Goal: Information Seeking & Learning: Get advice/opinions

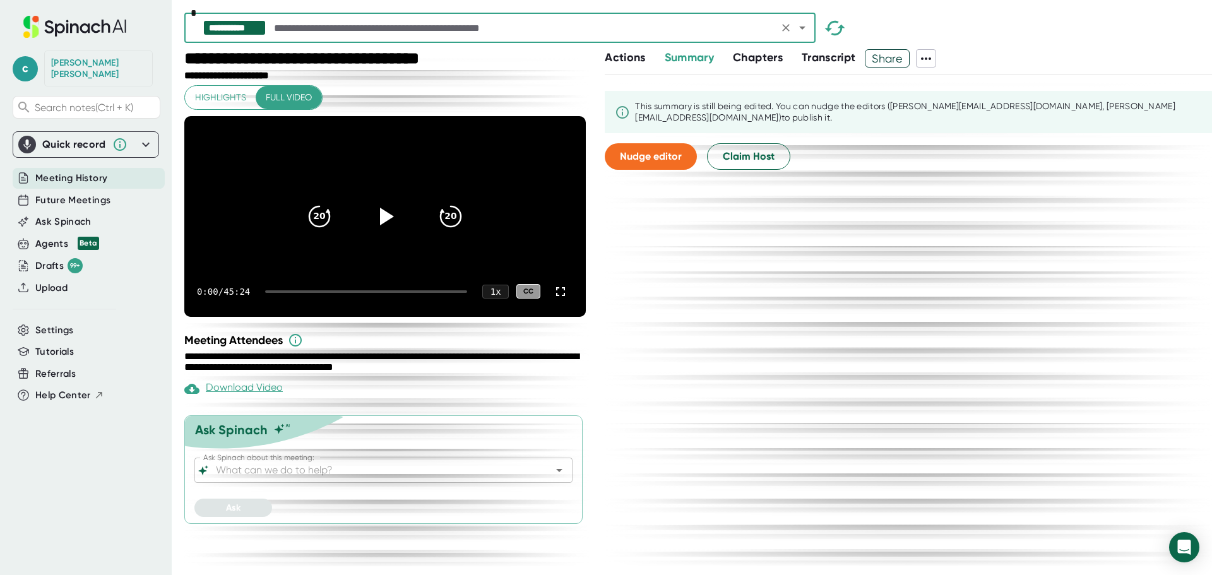
click at [469, 375] on div "**********" at bounding box center [386, 363] width 405 height 24
click at [510, 479] on input "Ask Spinach about this meeting:" at bounding box center [372, 471] width 318 height 18
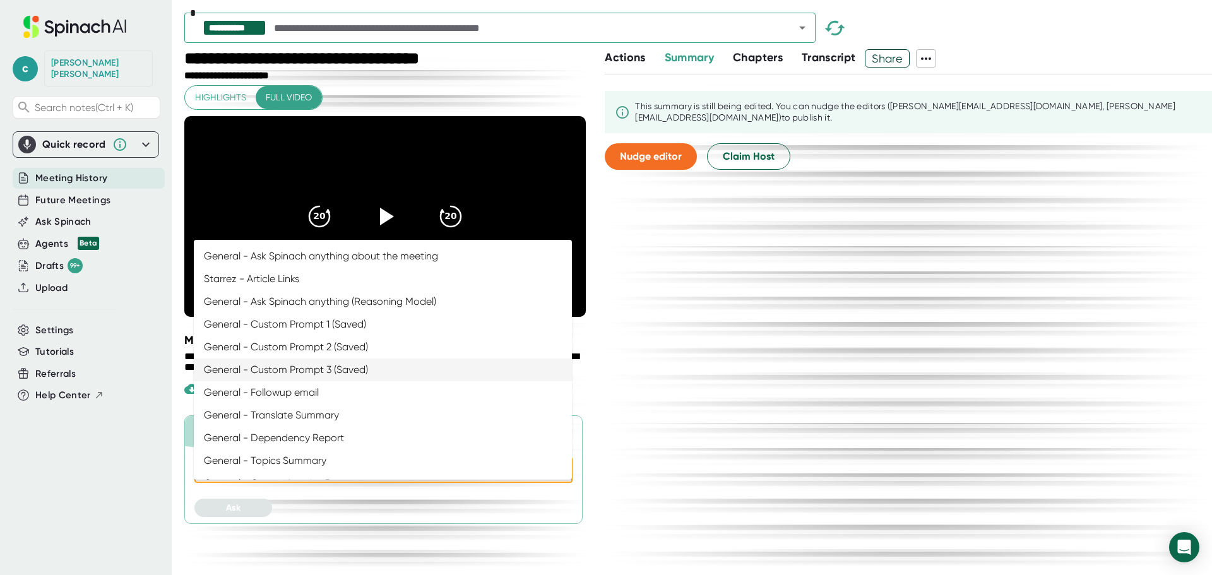
click at [344, 364] on li "General - Custom Prompt 3 (Saved)" at bounding box center [383, 370] width 378 height 23
type input "General - Custom Prompt 3 (Saved)"
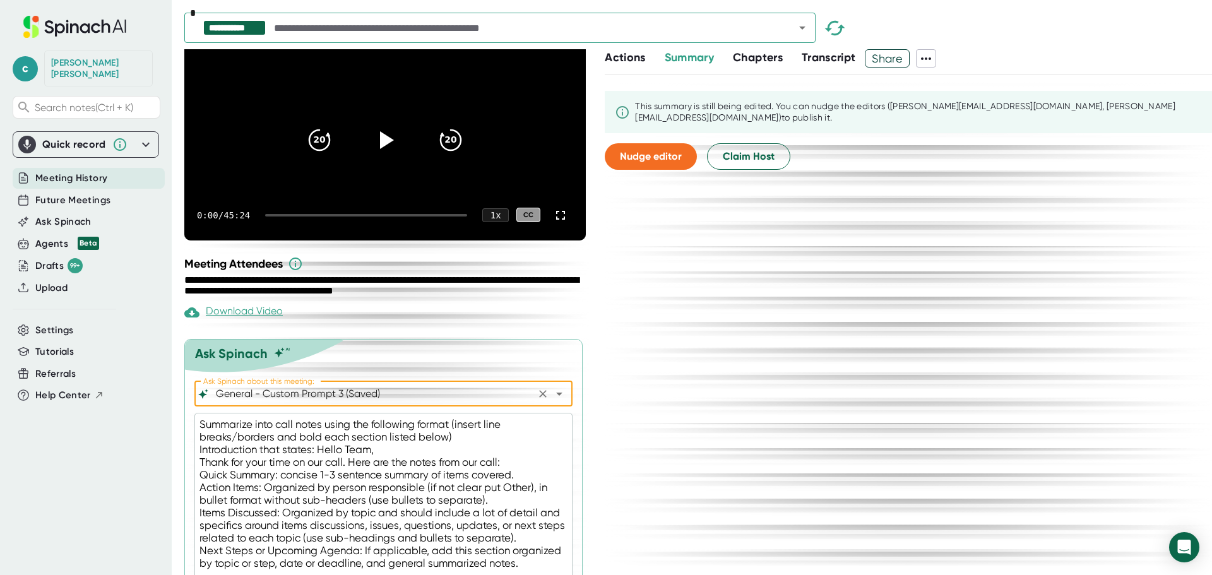
scroll to position [162, 0]
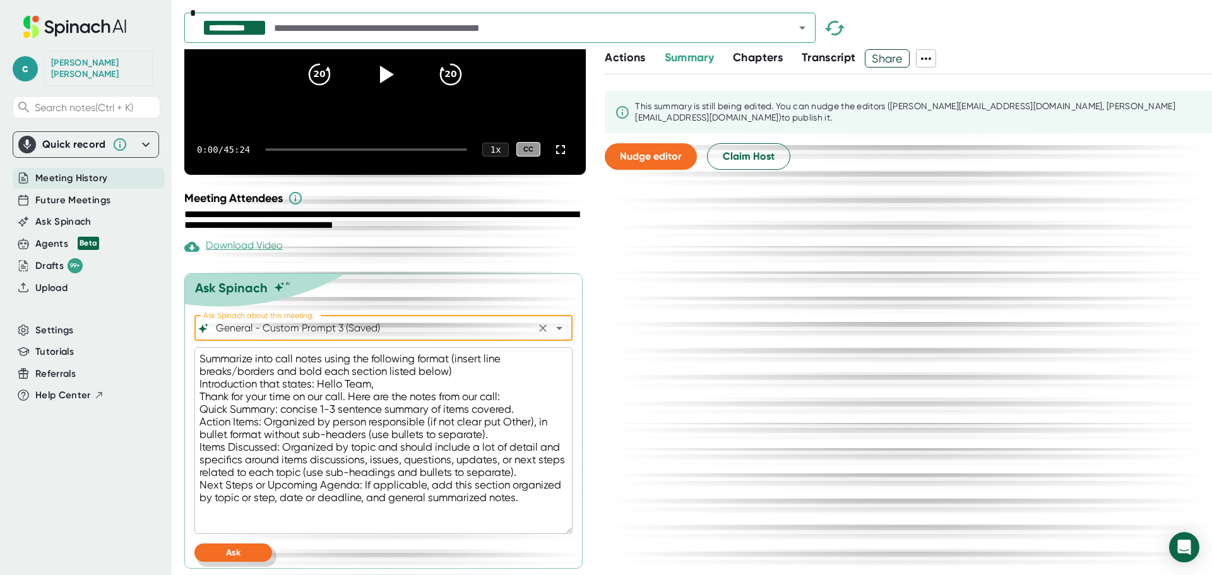
click at [214, 551] on button "Ask" at bounding box center [234, 553] width 78 height 18
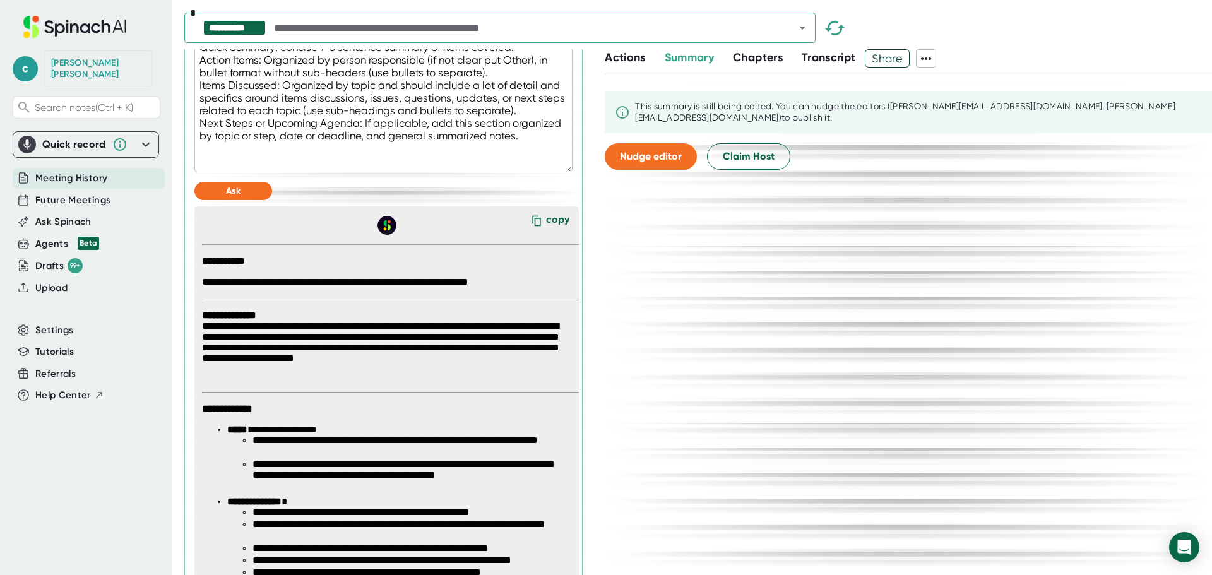
scroll to position [505, 0]
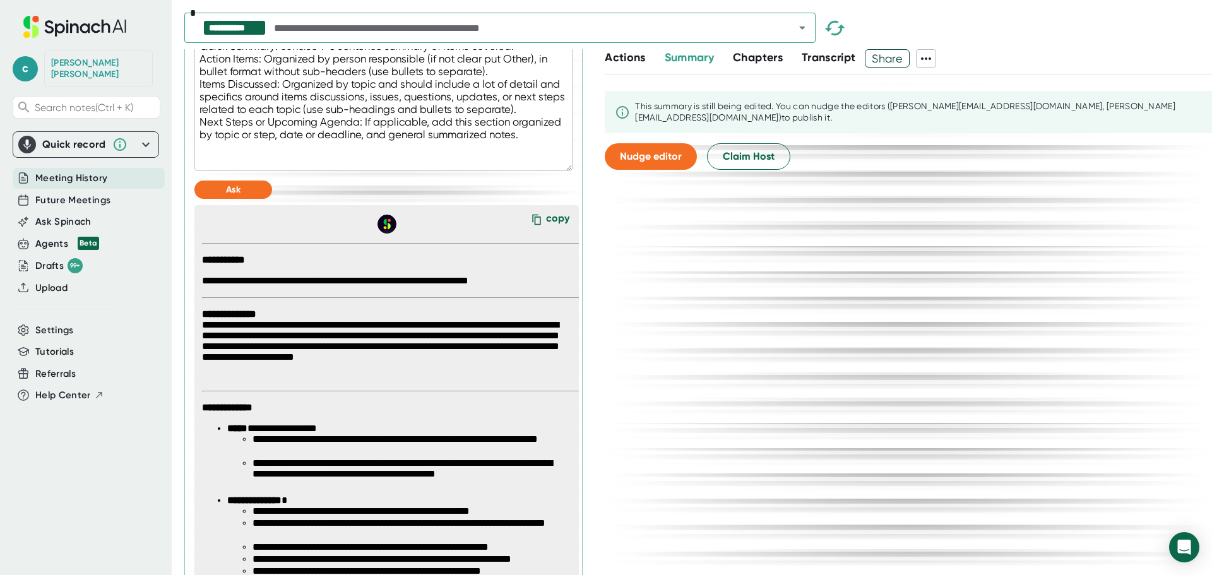
drag, startPoint x: 535, startPoint y: 239, endPoint x: 61, endPoint y: 454, distance: 520.6
click at [535, 229] on icon at bounding box center [536, 219] width 19 height 19
type textarea "x"
click at [803, 32] on icon "Open" at bounding box center [802, 27] width 15 height 15
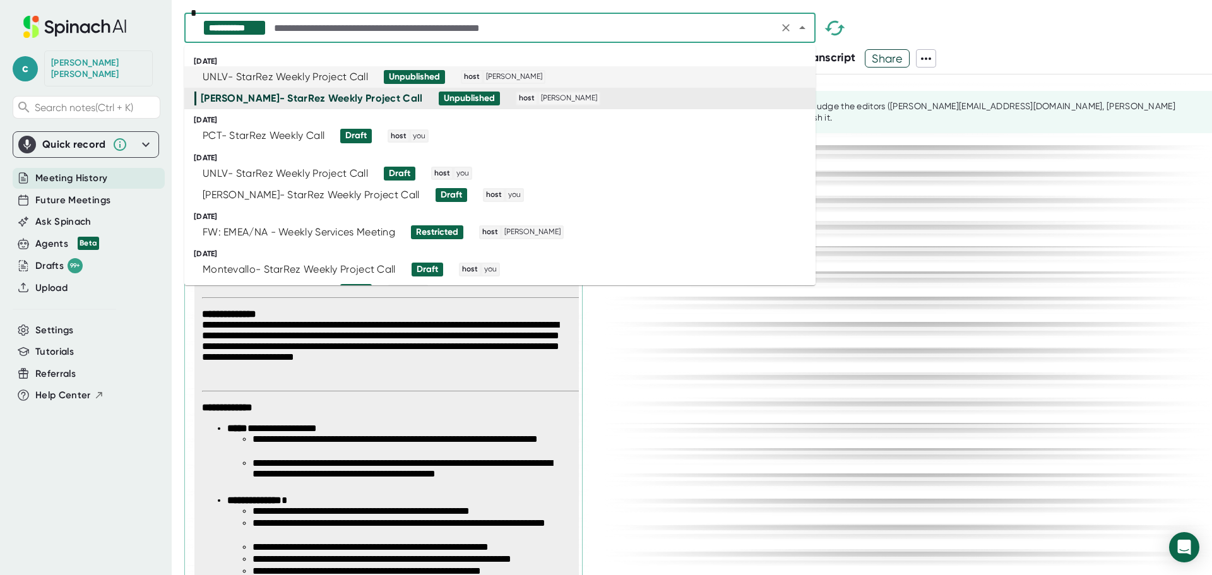
click at [381, 79] on span "Unpublished" at bounding box center [409, 77] width 71 height 14
